Goal: Information Seeking & Learning: Learn about a topic

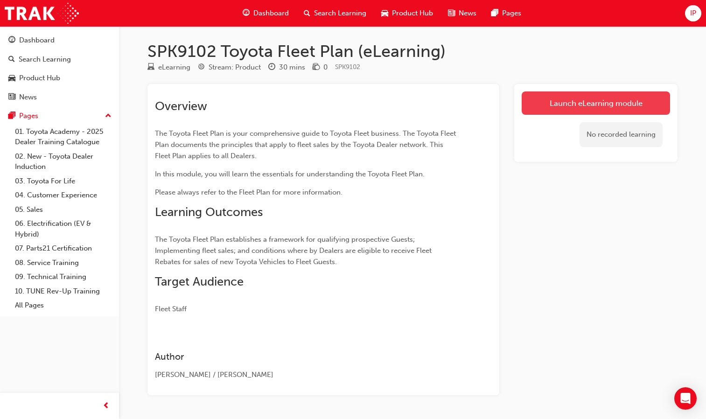
click at [479, 100] on link "Launch eLearning module" at bounding box center [596, 103] width 148 height 23
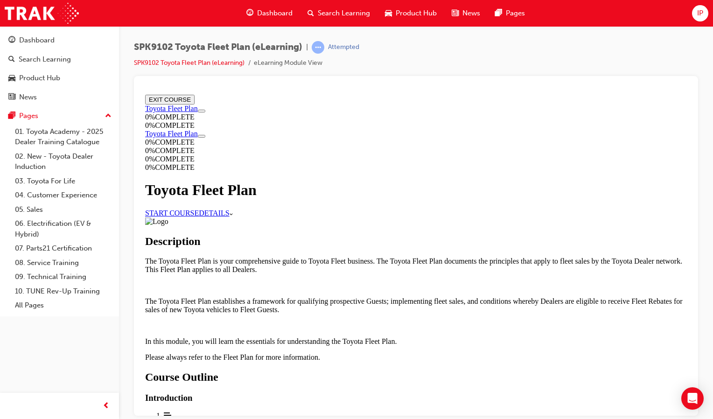
scroll to position [369, 0]
